Goal: Use online tool/utility: Utilize a website feature to perform a specific function

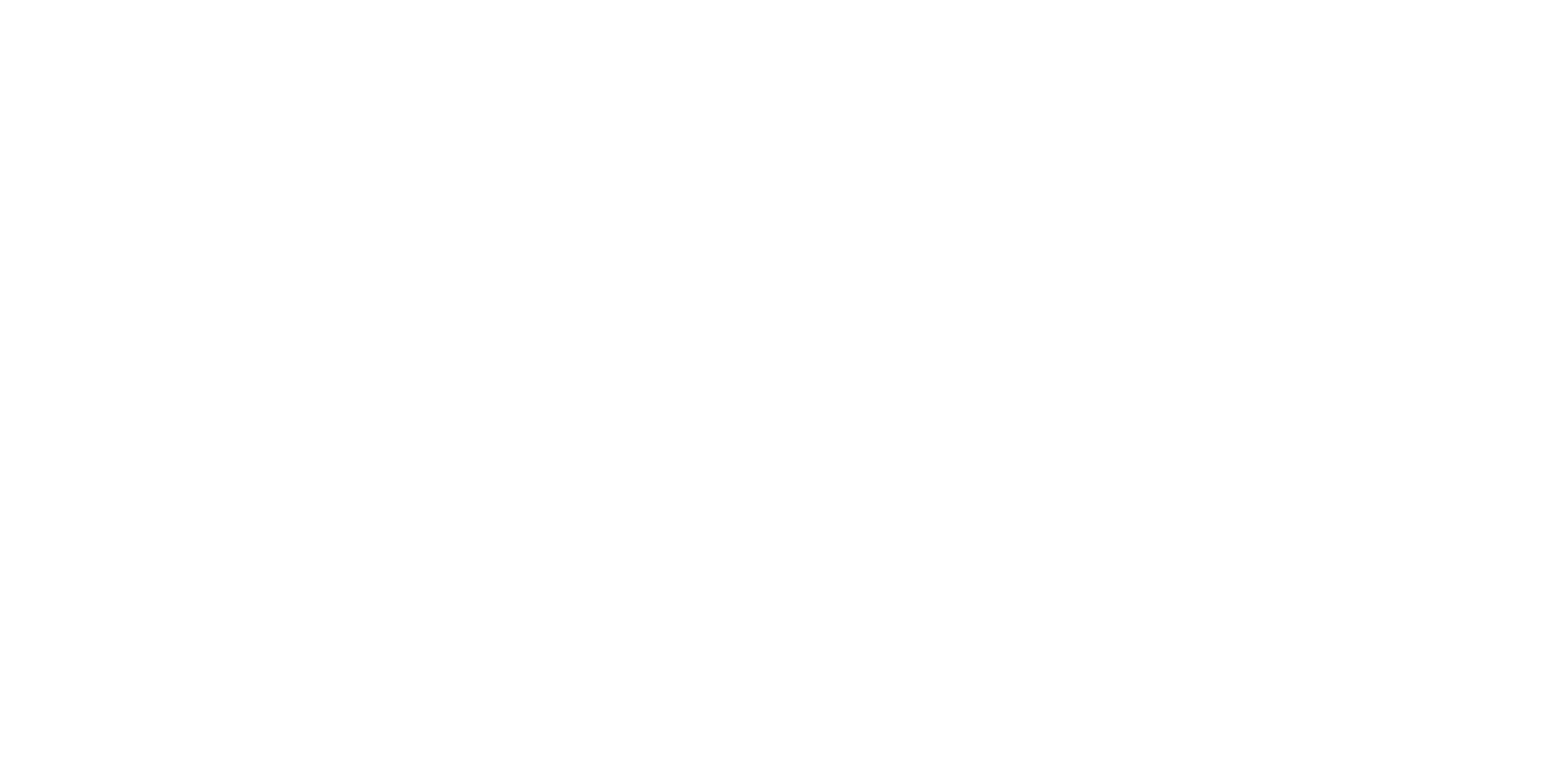
select select
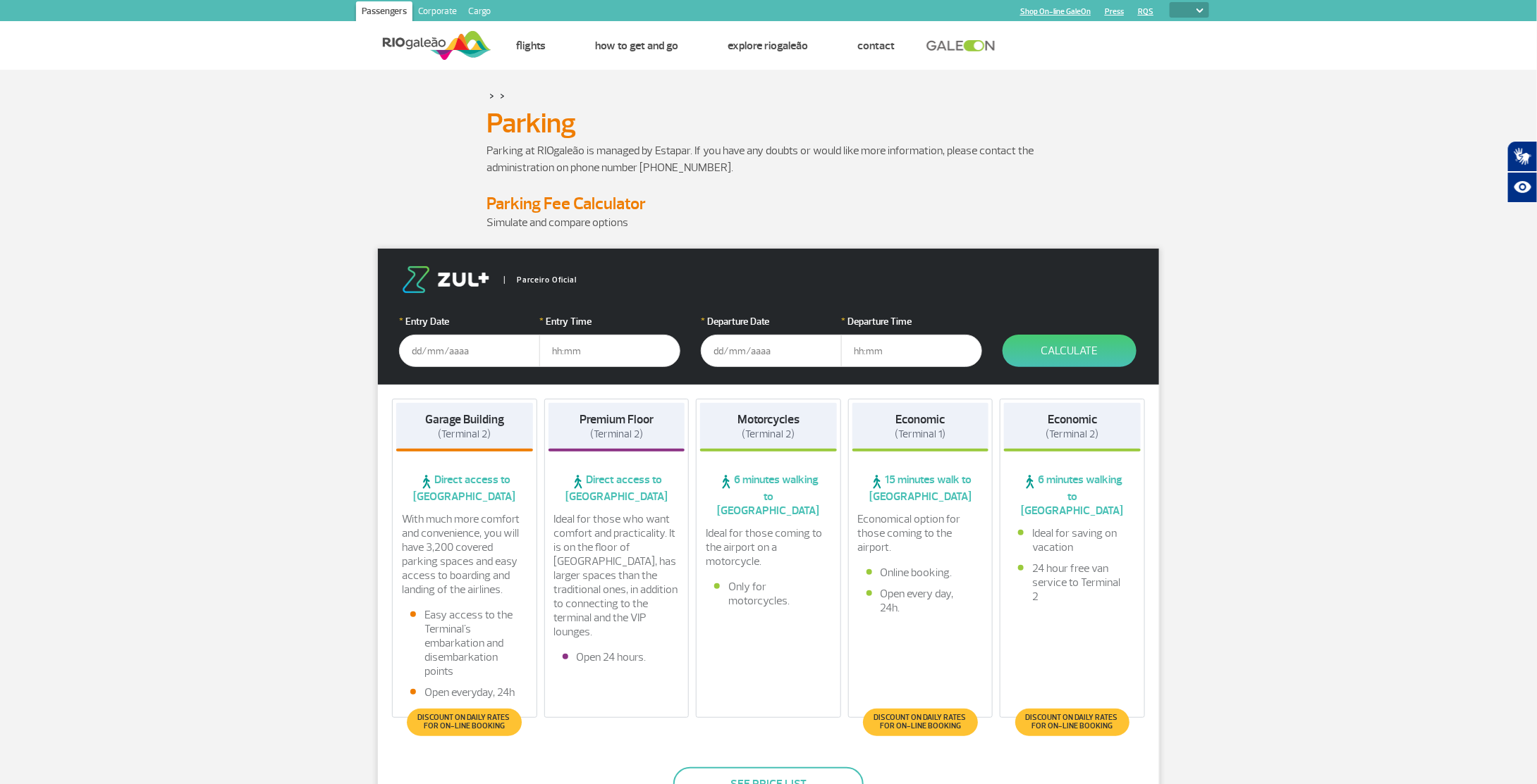
click at [418, 347] on input "text" at bounding box center [470, 350] width 141 height 32
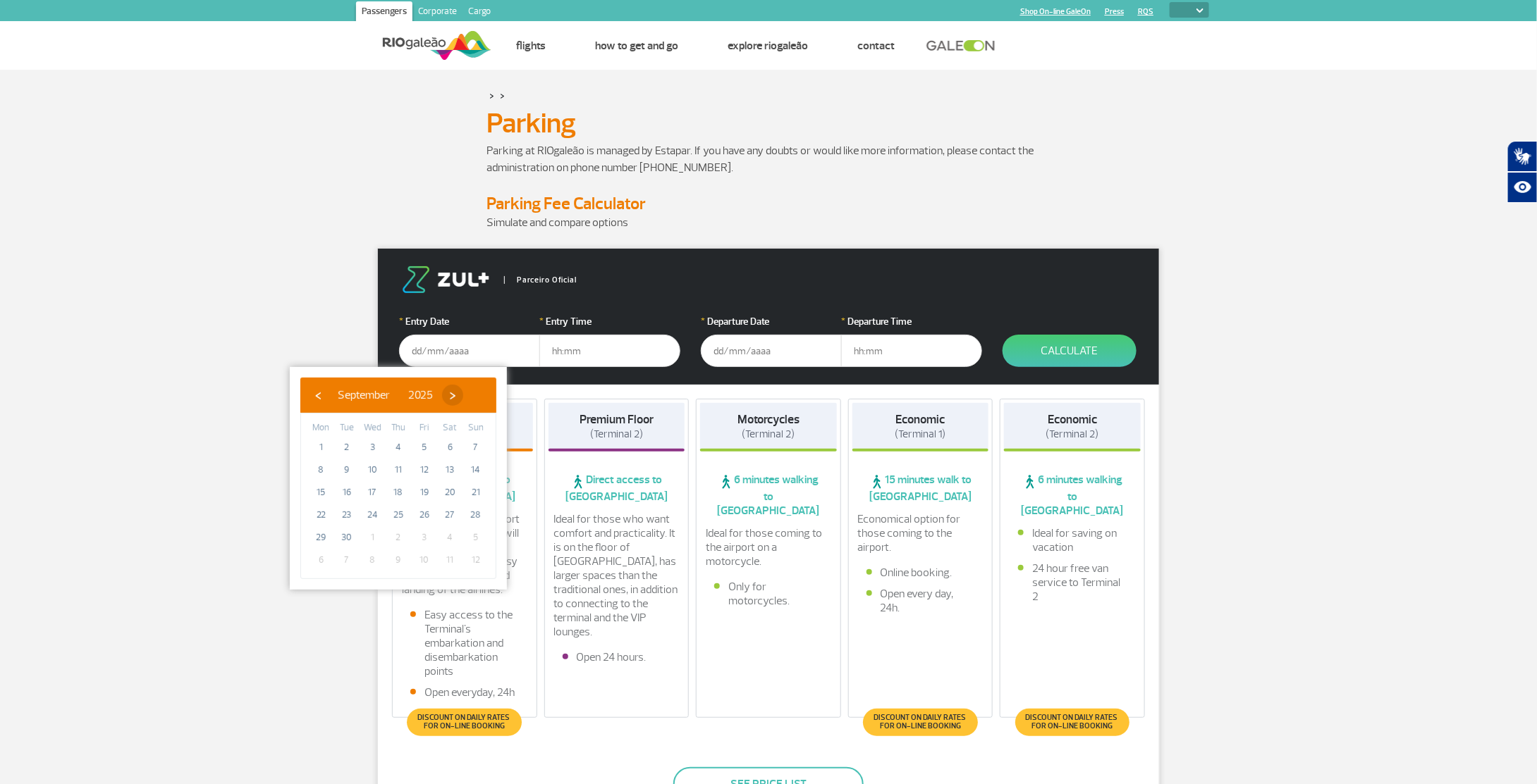
click at [463, 395] on span "›" at bounding box center [452, 395] width 21 height 21
click at [449, 395] on span "›" at bounding box center [439, 395] width 21 height 21
click at [460, 395] on span "›" at bounding box center [449, 395] width 21 height 21
click at [422, 491] on span "19" at bounding box center [423, 492] width 22 height 22
type input "[DATE]"
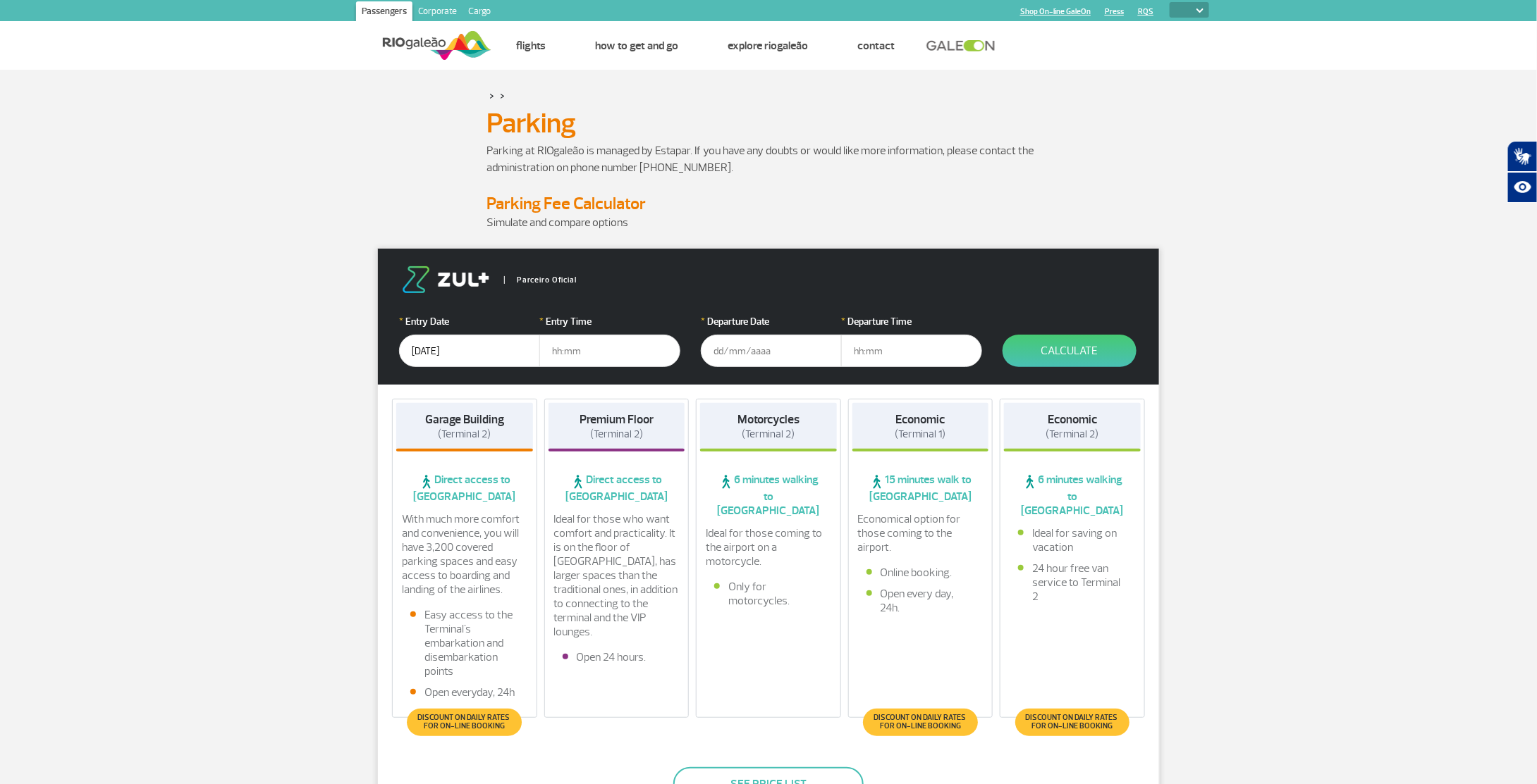
click at [579, 355] on input "text" at bounding box center [610, 350] width 141 height 32
drag, startPoint x: 612, startPoint y: 342, endPoint x: 535, endPoint y: 346, distance: 77.1
click at [538, 346] on div "* Entry Date [DATE] * Entry Time" at bounding box center [539, 341] width 281 height 53
type input "16:00"
click at [744, 351] on input "text" at bounding box center [771, 350] width 141 height 32
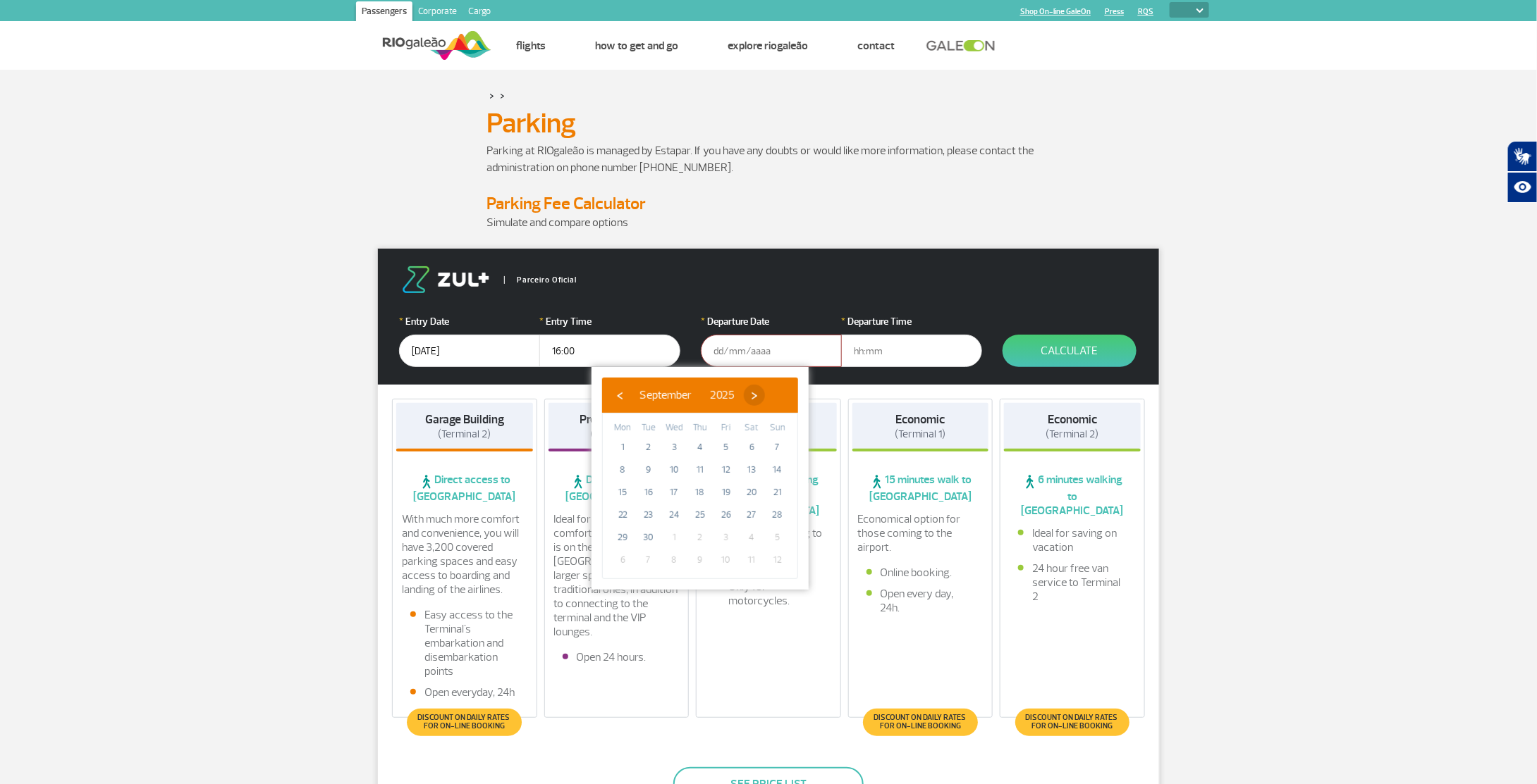
click at [765, 397] on span "›" at bounding box center [754, 395] width 21 height 21
click at [752, 397] on span "›" at bounding box center [741, 395] width 21 height 21
click at [761, 397] on span "›" at bounding box center [751, 395] width 21 height 21
click at [761, 389] on span "›" at bounding box center [751, 395] width 21 height 21
click at [704, 447] on span "1" at bounding box center [699, 446] width 22 height 22
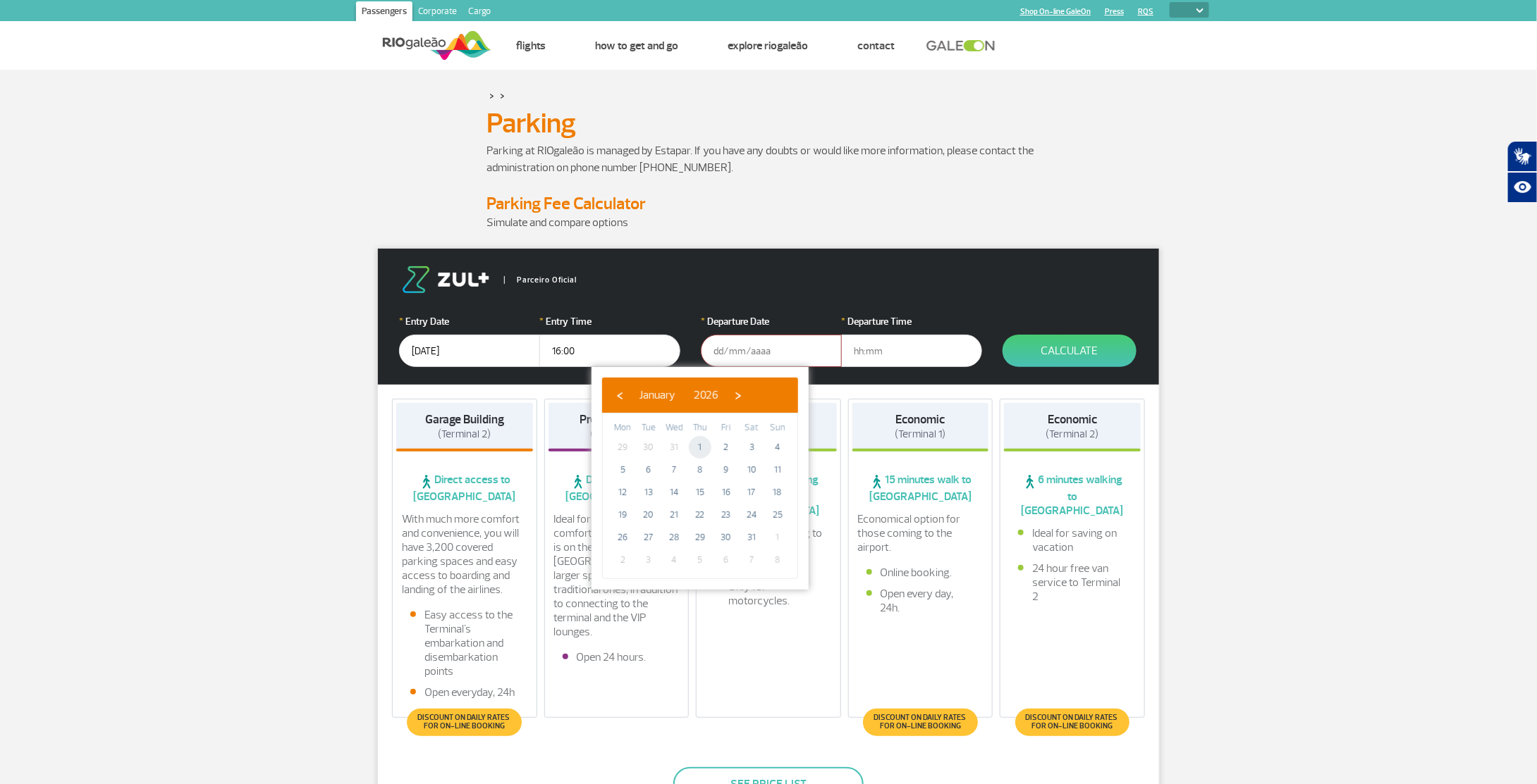
type input "[DATE]"
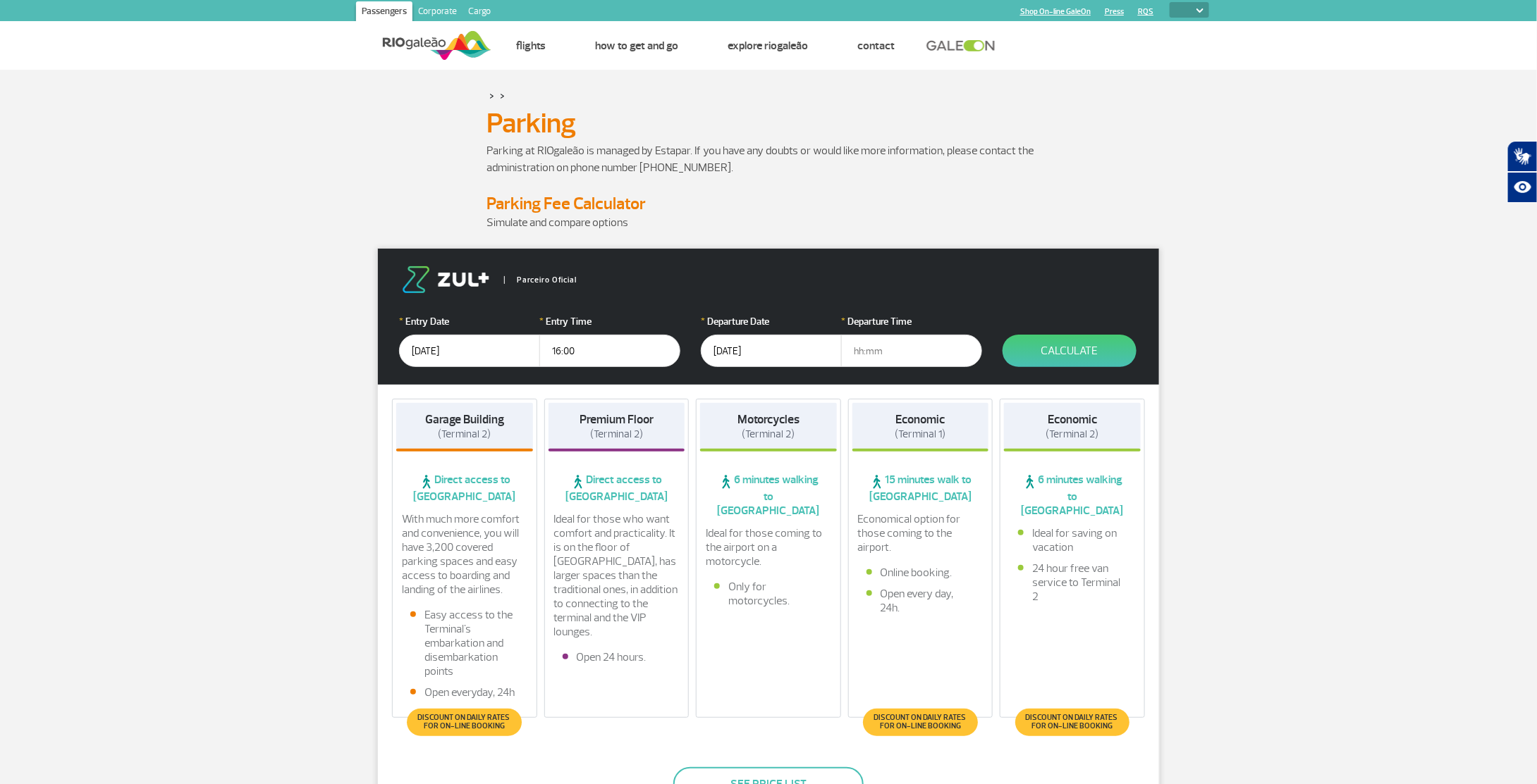
click at [872, 352] on input "text" at bounding box center [911, 350] width 141 height 32
click at [928, 342] on input "01:00" at bounding box center [911, 350] width 141 height 32
type input "01:00"
click at [1059, 353] on button "Calculate" at bounding box center [1069, 350] width 134 height 32
